Goal: Transaction & Acquisition: Purchase product/service

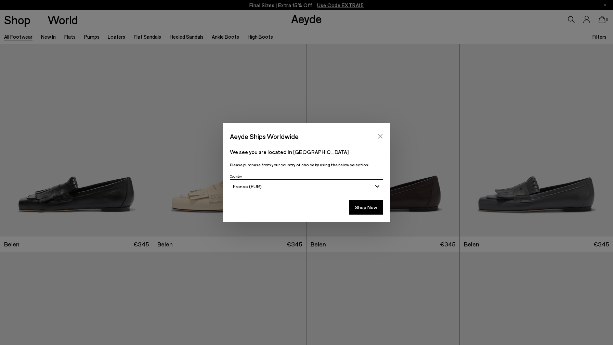
click at [380, 134] on icon "Close" at bounding box center [380, 135] width 5 height 5
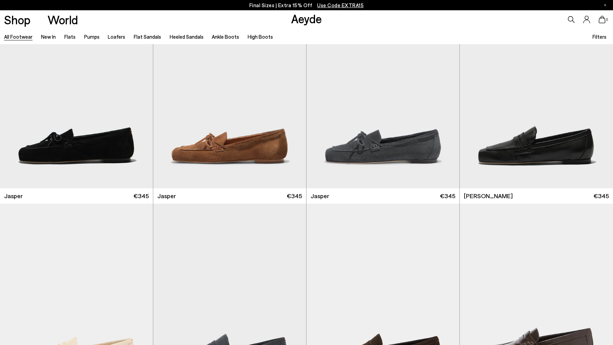
scroll to position [324, 0]
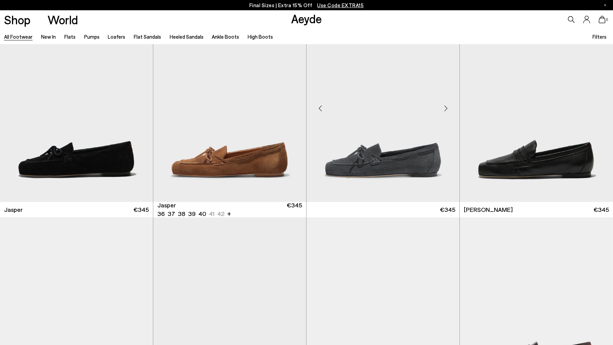
scroll to position [241, 0]
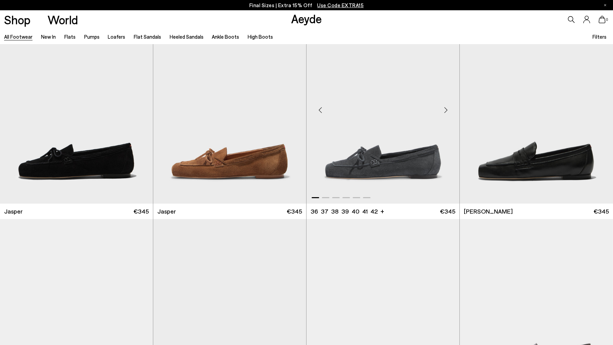
click at [448, 112] on div "Next slide" at bounding box center [446, 110] width 21 height 21
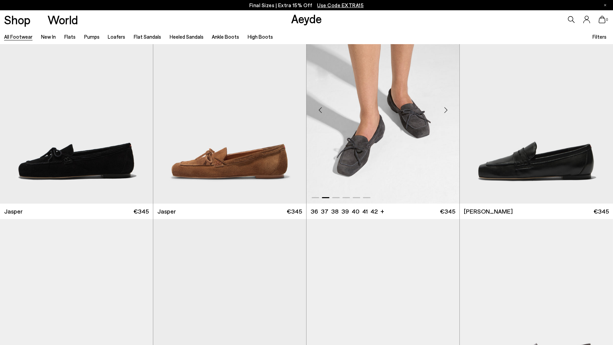
click at [448, 112] on div "Next slide" at bounding box center [446, 110] width 21 height 21
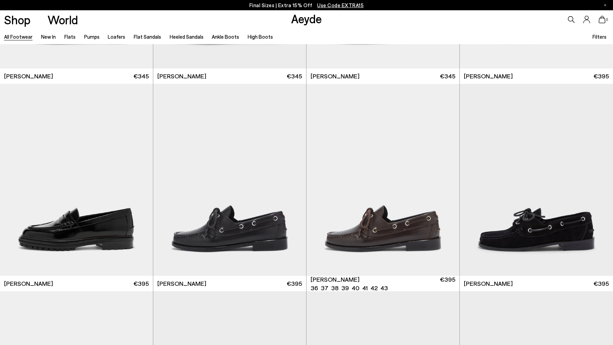
scroll to position [584, 0]
click at [444, 178] on div "Next slide" at bounding box center [446, 182] width 21 height 21
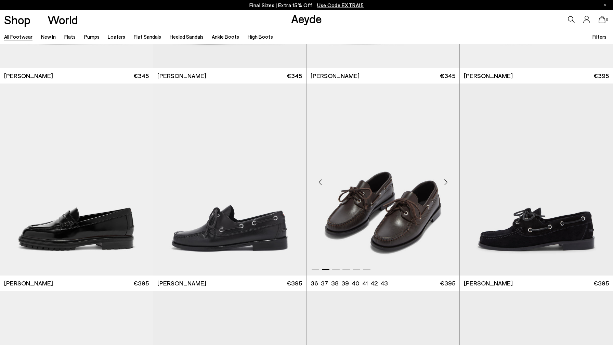
click at [444, 178] on div "Next slide" at bounding box center [446, 182] width 21 height 21
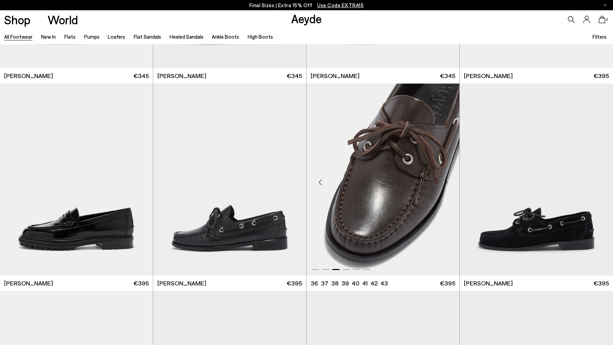
click at [444, 178] on div "Next slide" at bounding box center [446, 182] width 21 height 21
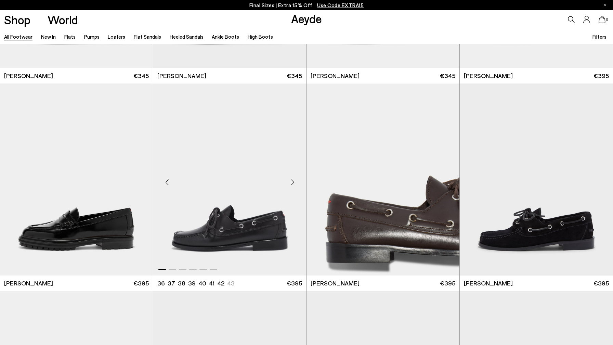
click at [294, 186] on div "Next slide" at bounding box center [292, 182] width 21 height 21
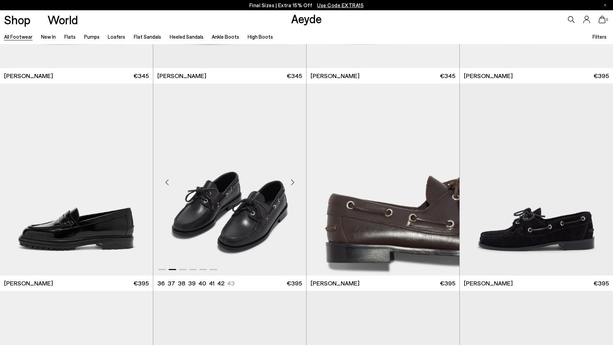
click at [294, 185] on div "Next slide" at bounding box center [292, 182] width 21 height 21
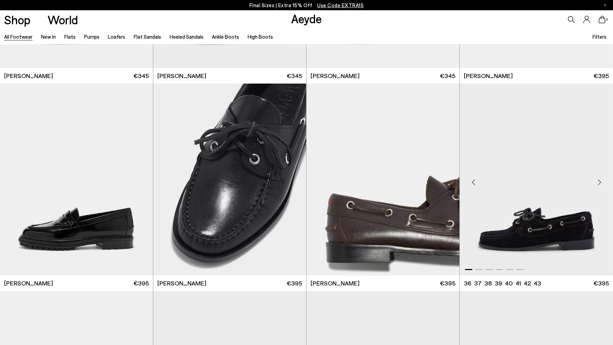
click at [599, 180] on div "Next slide" at bounding box center [599, 182] width 21 height 21
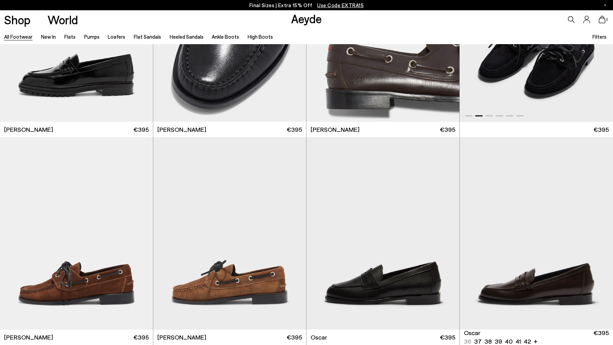
scroll to position [738, 0]
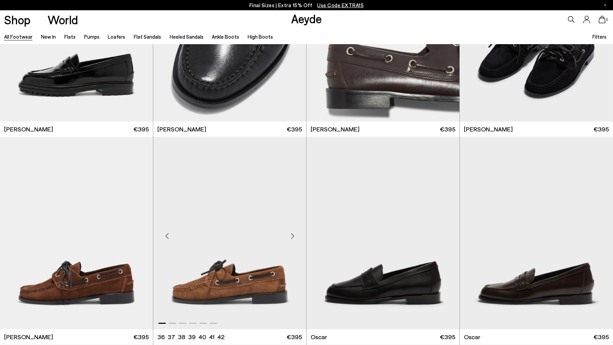
click at [292, 237] on div "Next slide" at bounding box center [292, 236] width 21 height 21
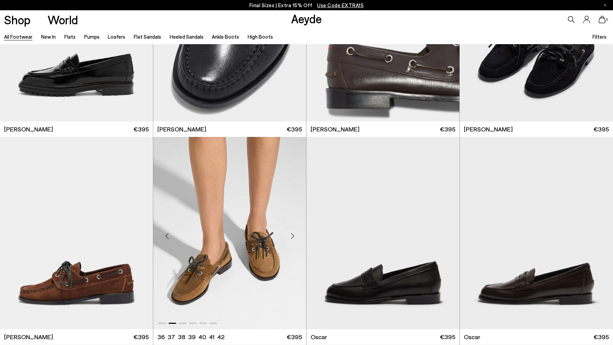
click at [292, 237] on div "Next slide" at bounding box center [292, 236] width 21 height 21
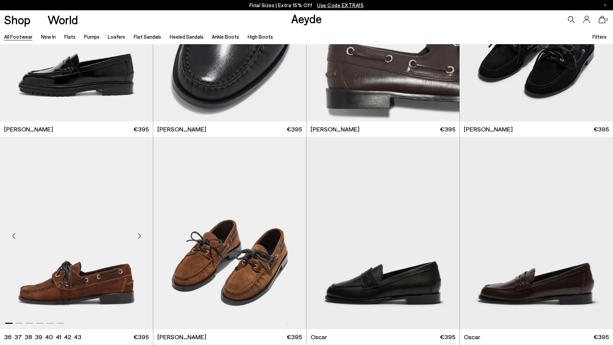
click at [143, 234] on div "Next slide" at bounding box center [139, 236] width 21 height 21
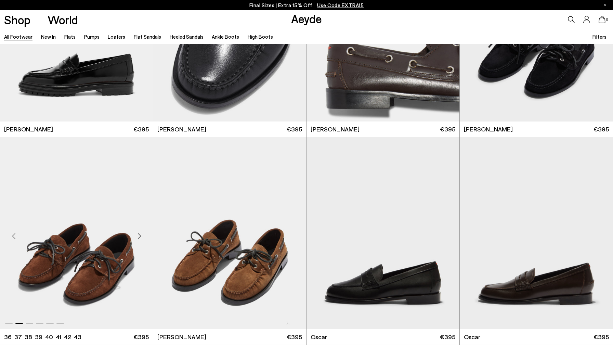
click at [143, 234] on div "Next slide" at bounding box center [139, 236] width 21 height 21
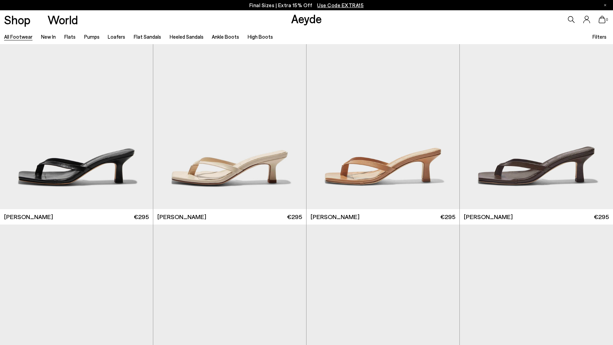
scroll to position [1598, 0]
